Goal: Navigation & Orientation: Go to known website

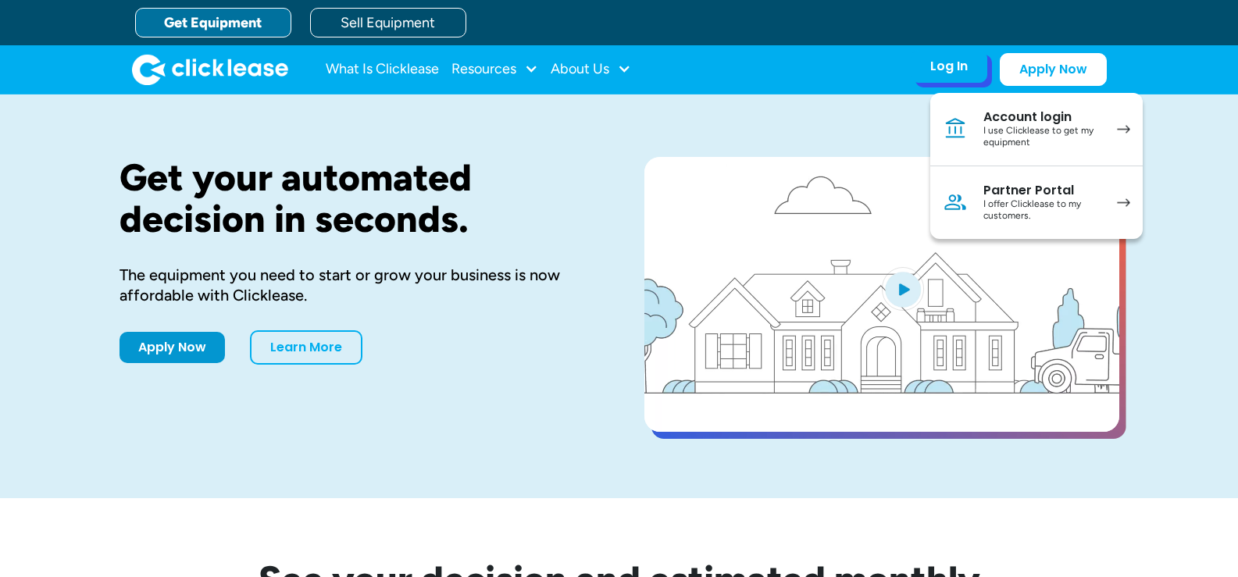
drag, startPoint x: 1029, startPoint y: 206, endPoint x: 1030, endPoint y: 195, distance: 11.0
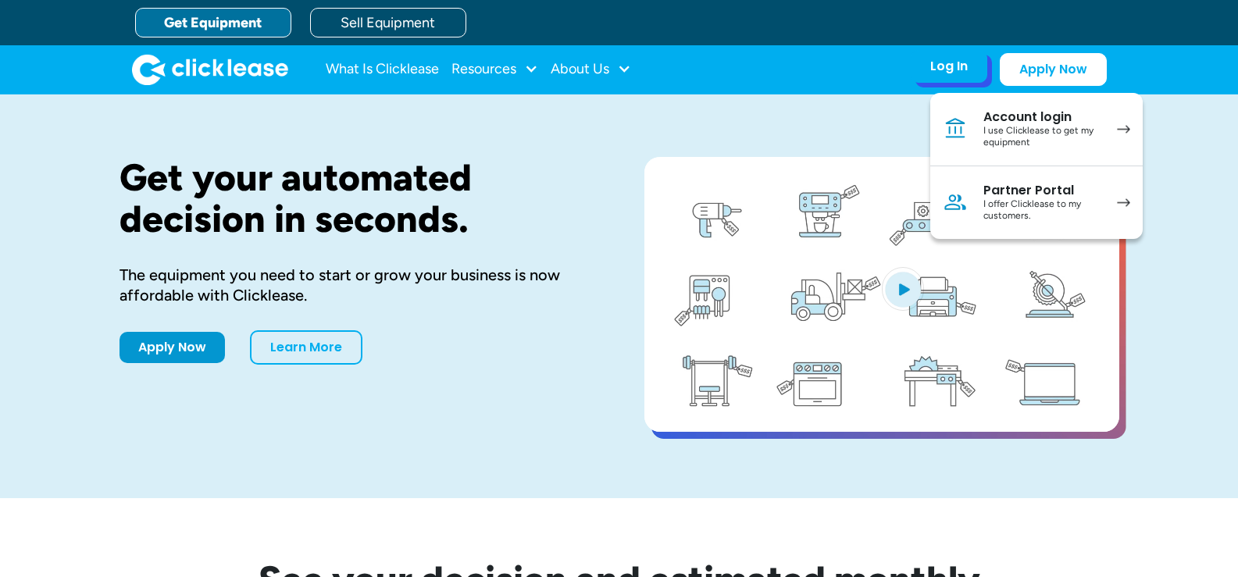
click at [1030, 204] on div "I offer Clicklease to my customers." at bounding box center [1042, 210] width 118 height 24
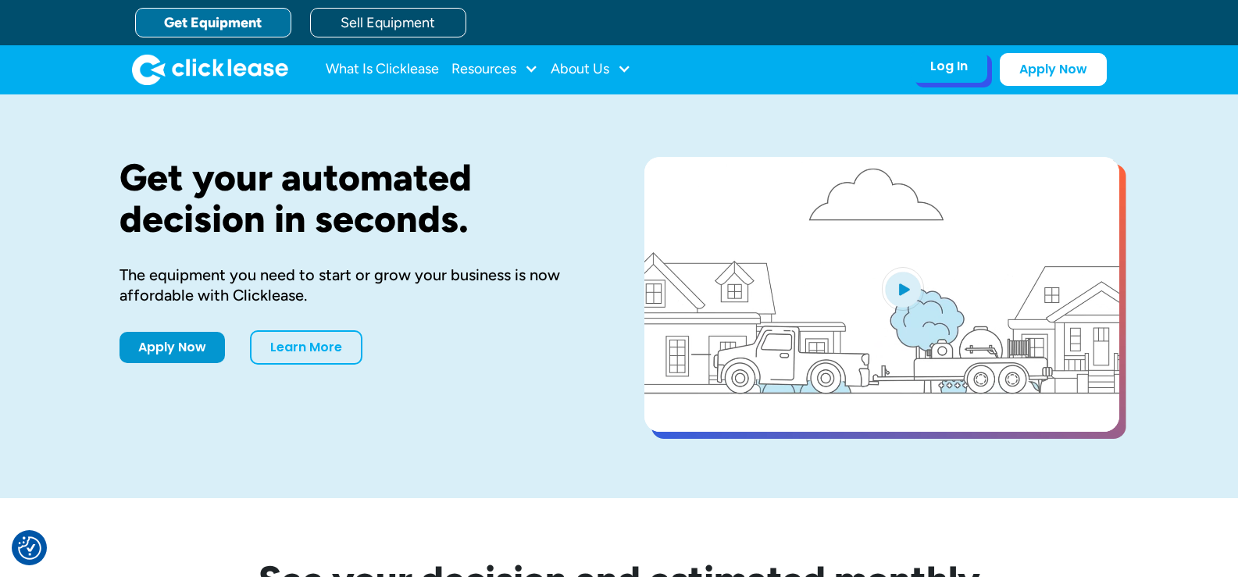
click at [943, 74] on div "Log In" at bounding box center [948, 67] width 37 height 16
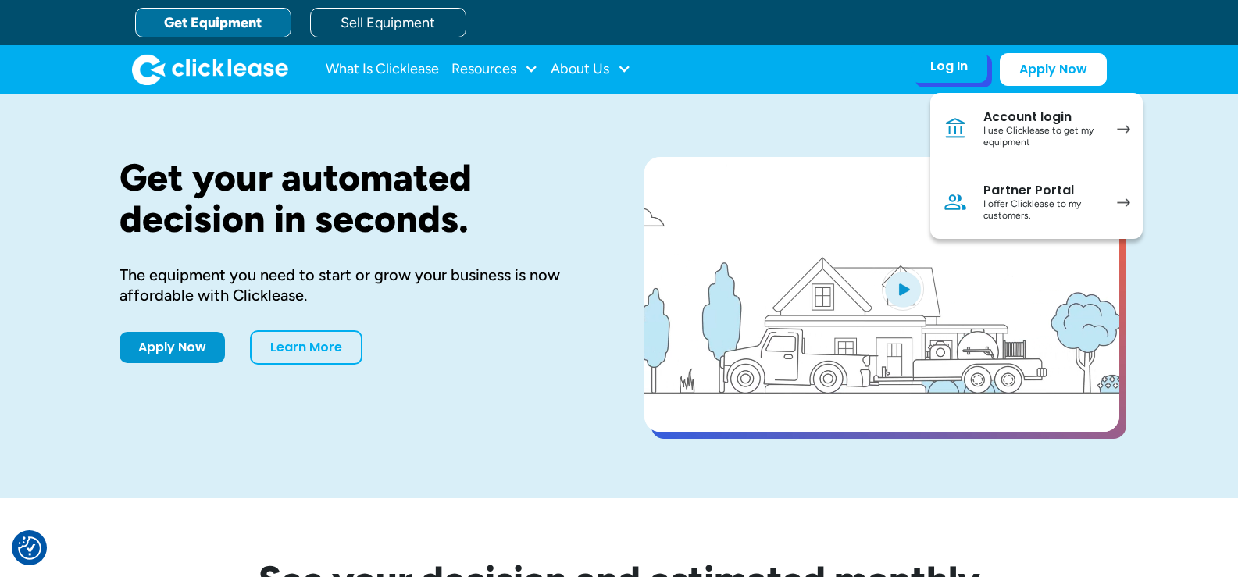
click at [994, 200] on div "I offer Clicklease to my customers." at bounding box center [1042, 210] width 118 height 24
